Goal: Task Accomplishment & Management: Complete application form

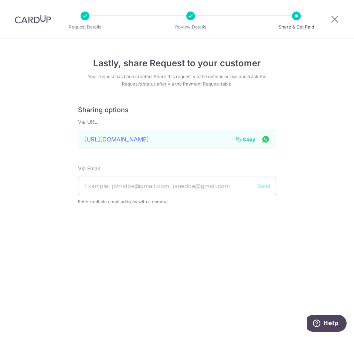
click at [335, 24] on div at bounding box center [335, 19] width 38 height 38
click at [338, 20] on icon at bounding box center [335, 18] width 9 height 9
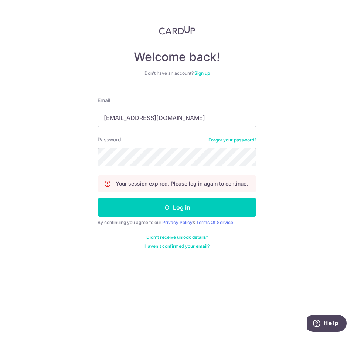
click at [167, 225] on form "Email div@eyebracesclinic.com Password Forgot your password? Your session expir…" at bounding box center [177, 170] width 159 height 158
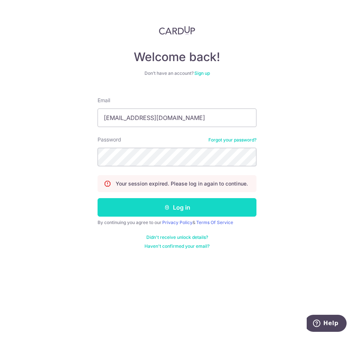
click at [174, 206] on button "Log in" at bounding box center [177, 207] width 159 height 18
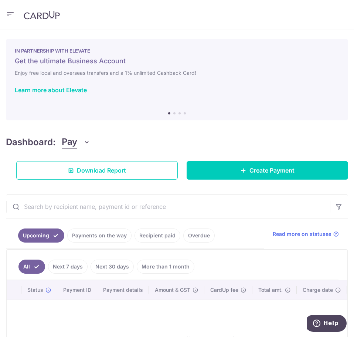
click at [6, 10] on header at bounding box center [177, 15] width 354 height 30
click at [16, 11] on header at bounding box center [177, 15] width 354 height 30
click at [13, 11] on icon "button" at bounding box center [10, 14] width 9 height 9
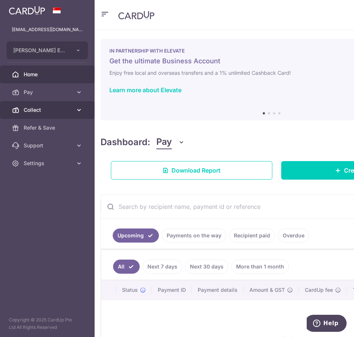
click at [31, 115] on link "Collect" at bounding box center [47, 110] width 95 height 18
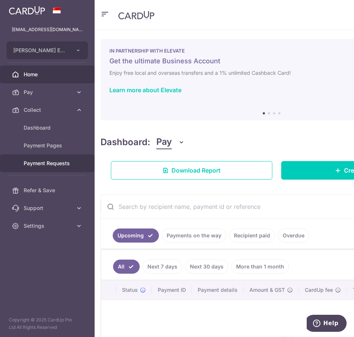
click at [33, 162] on span "Payment Requests" at bounding box center [48, 162] width 49 height 7
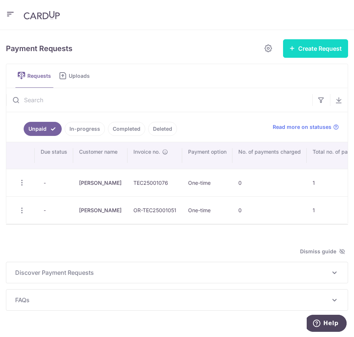
click at [333, 41] on button "Create Request" at bounding box center [315, 48] width 65 height 18
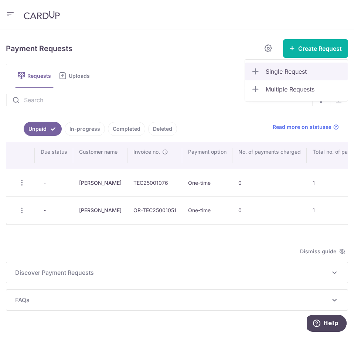
click at [304, 72] on span "Single Request" at bounding box center [304, 71] width 76 height 9
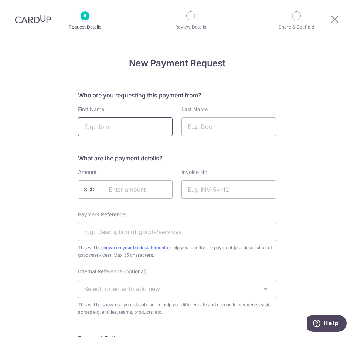
click at [122, 128] on input "First Name" at bounding box center [125, 126] width 95 height 18
type input "Reanne"
type input "Tan"
type input "545.00"
type input "TEC25001147"
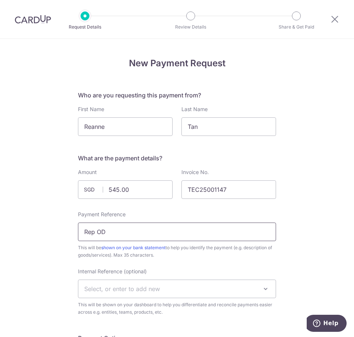
type input "Rep OD"
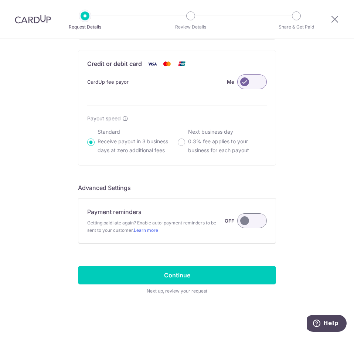
scroll to position [487, 0]
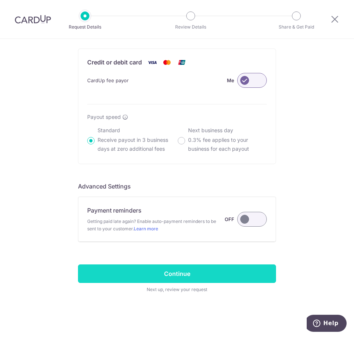
click at [216, 272] on input "Continue" at bounding box center [177, 273] width 198 height 18
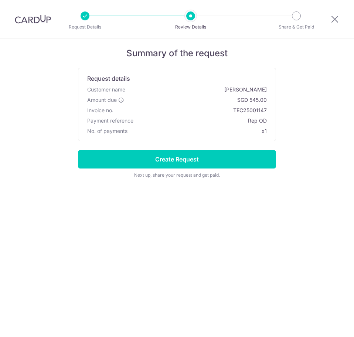
click at [215, 168] on input "Create Request" at bounding box center [177, 159] width 198 height 18
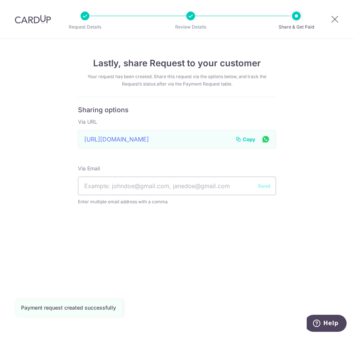
click at [250, 139] on span "Copy" at bounding box center [249, 138] width 13 height 7
